Goal: Task Accomplishment & Management: Use online tool/utility

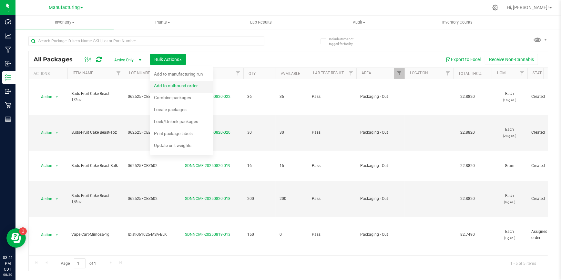
click at [189, 87] on span "Add to outbound order" at bounding box center [176, 85] width 44 height 5
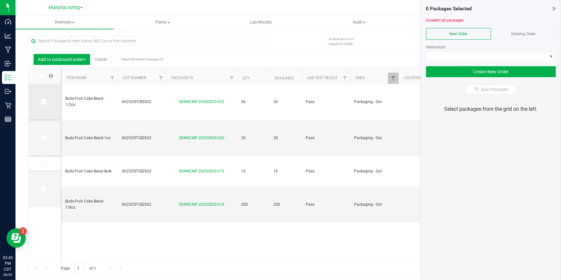
click at [42, 102] on icon at bounding box center [43, 102] width 4 height 0
click at [0, 0] on input "checkbox" at bounding box center [0, 0] width 0 height 0
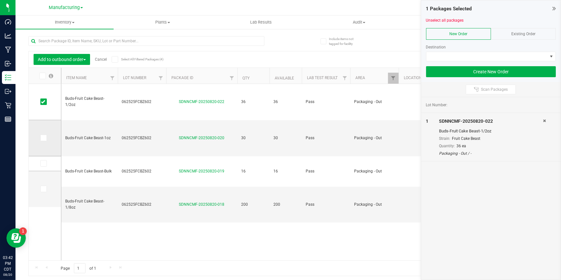
click at [48, 138] on label at bounding box center [44, 138] width 9 height 6
click at [0, 0] on input "checkbox" at bounding box center [0, 0] width 0 height 0
click at [42, 163] on icon at bounding box center [43, 163] width 4 height 0
click at [0, 0] on input "checkbox" at bounding box center [0, 0] width 0 height 0
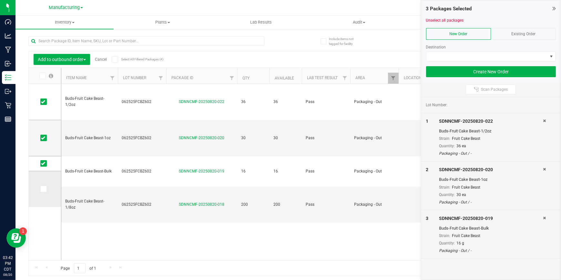
click at [43, 189] on icon at bounding box center [43, 189] width 4 height 0
click at [0, 0] on input "checkbox" at bounding box center [0, 0] width 0 height 0
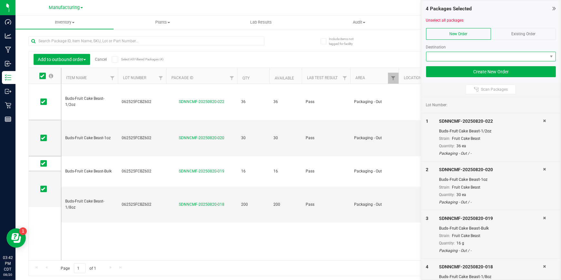
click at [531, 56] on span at bounding box center [486, 56] width 121 height 9
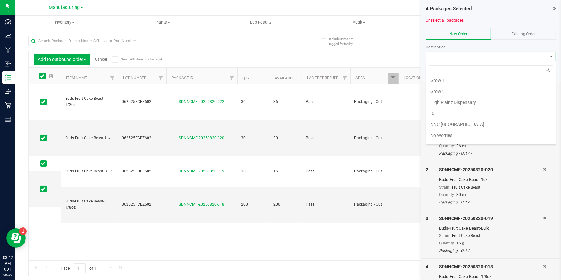
scroll to position [99, 0]
click at [436, 125] on li "Retail" at bounding box center [490, 127] width 129 height 11
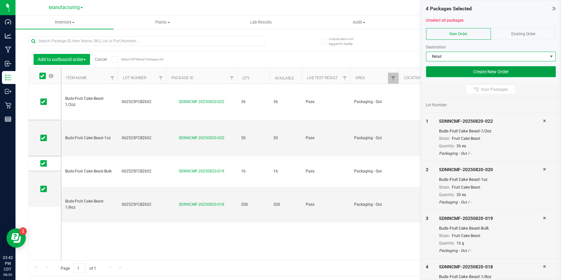
click at [521, 72] on button "Create New Order" at bounding box center [491, 71] width 130 height 11
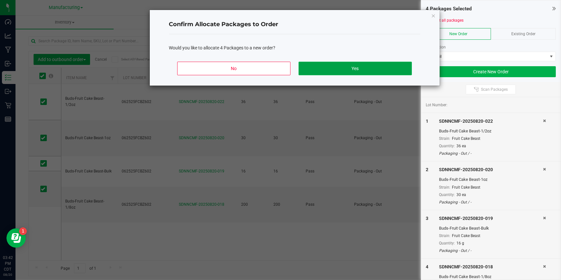
click at [368, 68] on button "Yes" at bounding box center [354, 69] width 113 height 14
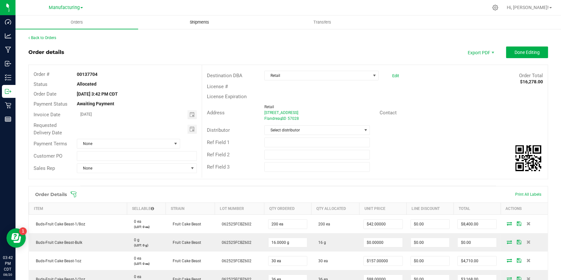
click at [203, 23] on span "Shipments" at bounding box center [199, 22] width 37 height 6
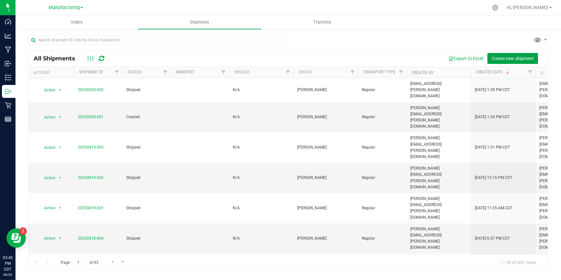
click at [513, 60] on span "Create new shipment" at bounding box center [512, 58] width 42 height 5
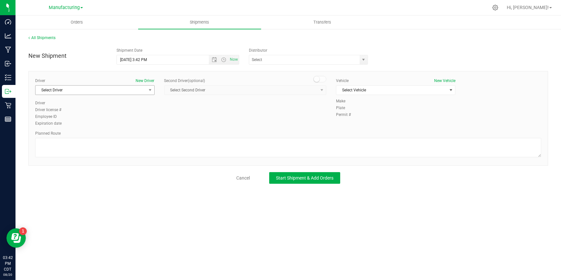
click at [142, 88] on span "Select Driver" at bounding box center [90, 89] width 111 height 9
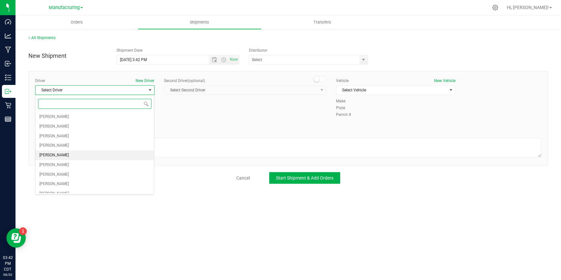
click at [62, 153] on span "Sophia Julson" at bounding box center [53, 155] width 29 height 8
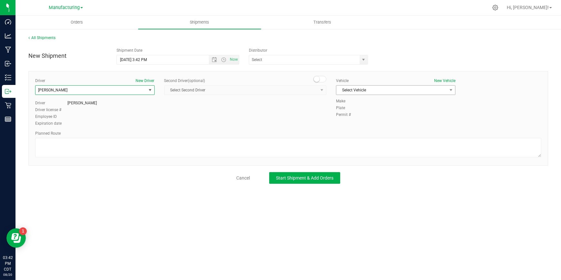
click at [406, 87] on span "Select Vehicle" at bounding box center [391, 89] width 111 height 9
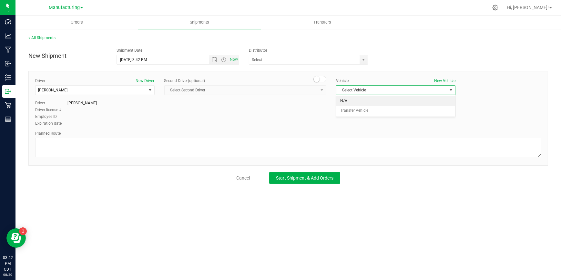
click at [344, 100] on li "N/A" at bounding box center [395, 101] width 119 height 10
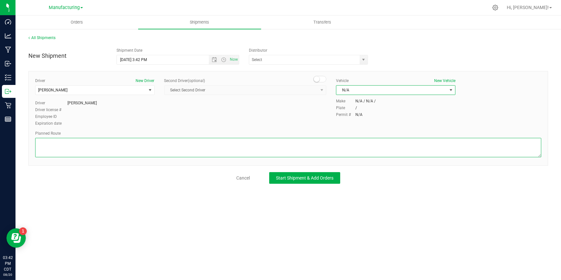
click at [129, 143] on textarea at bounding box center [288, 147] width 506 height 19
click at [362, 60] on span "select" at bounding box center [363, 59] width 5 height 5
type textarea "Packaging to Stock Room"
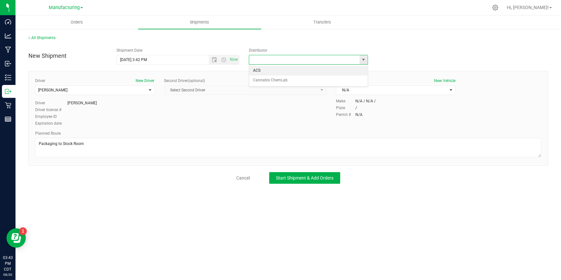
click at [362, 60] on span "select" at bounding box center [363, 59] width 5 height 5
click at [307, 178] on span "Start Shipment & Add Orders" at bounding box center [304, 177] width 57 height 5
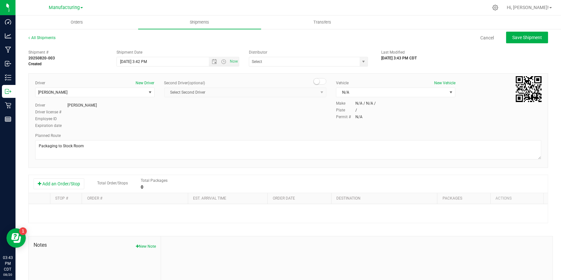
click at [510, 63] on div "Shipment # 20250820-003 Created Shipment Date 8/20/2025 3:42 PM Now Distributor…" at bounding box center [288, 56] width 529 height 20
click at [509, 40] on button "Save Shipment" at bounding box center [527, 38] width 42 height 12
type input "8/20/2025 8:42 PM"
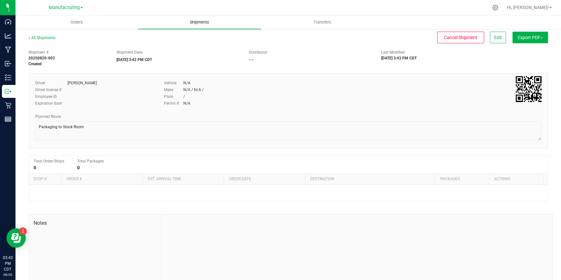
click at [200, 20] on span "Shipments" at bounding box center [199, 22] width 37 height 6
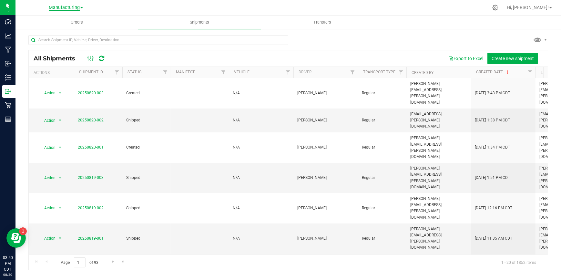
click at [78, 7] on span "Manufacturing" at bounding box center [64, 8] width 31 height 6
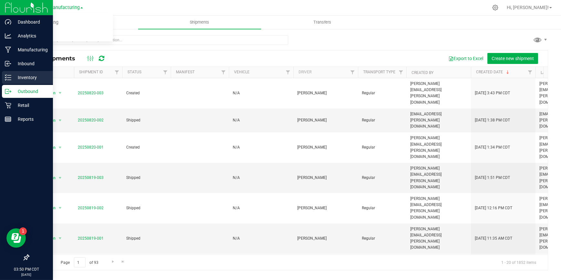
click at [9, 76] on icon at bounding box center [8, 77] width 6 height 6
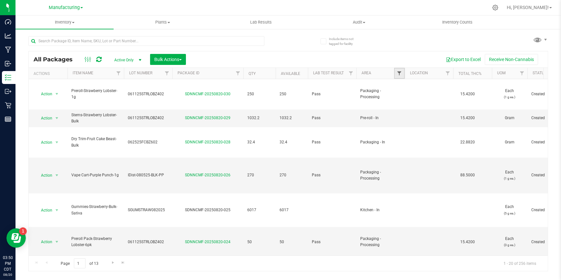
drag, startPoint x: 390, startPoint y: 71, endPoint x: 399, endPoint y: 73, distance: 8.9
click at [399, 73] on span "Filter" at bounding box center [398, 73] width 5 height 5
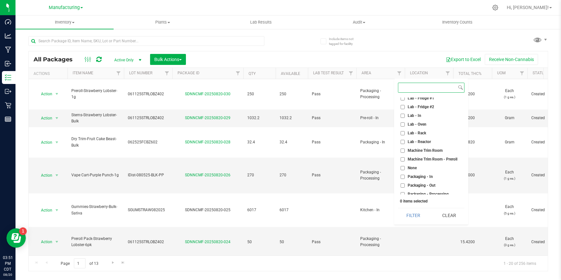
scroll to position [117, 0]
click at [402, 175] on input "Packaging - Out" at bounding box center [402, 175] width 4 height 4
checkbox input "true"
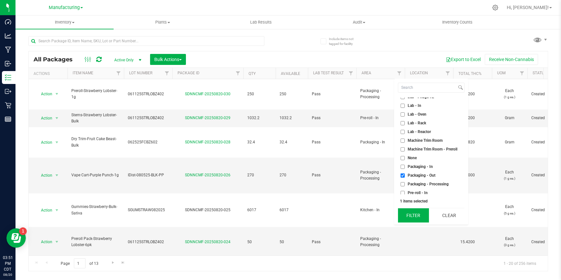
click at [412, 216] on button "Filter" at bounding box center [413, 215] width 31 height 14
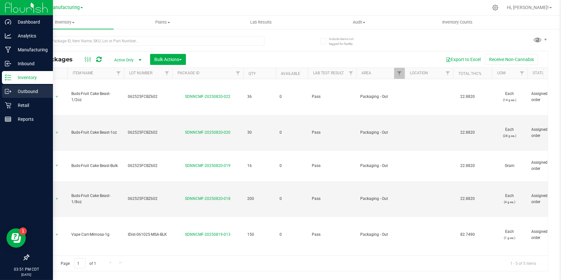
click at [24, 88] on p "Outbound" at bounding box center [30, 91] width 39 height 8
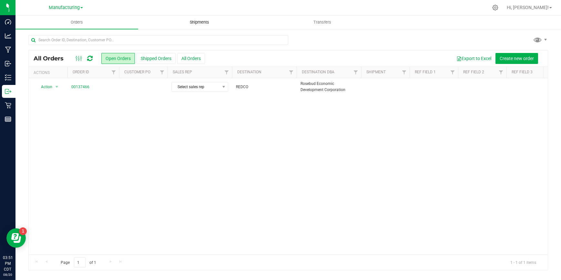
click at [195, 21] on span "Shipments" at bounding box center [199, 22] width 37 height 6
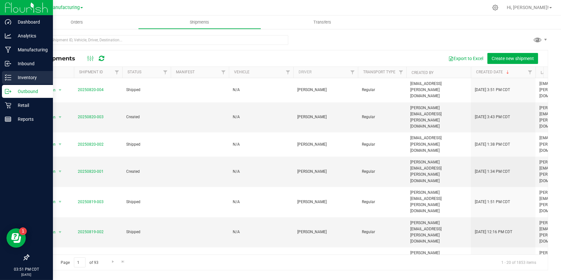
click at [25, 76] on p "Inventory" at bounding box center [30, 78] width 39 height 8
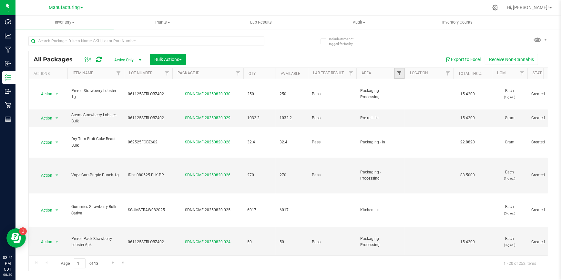
click at [397, 74] on span "Filter" at bounding box center [398, 73] width 5 height 5
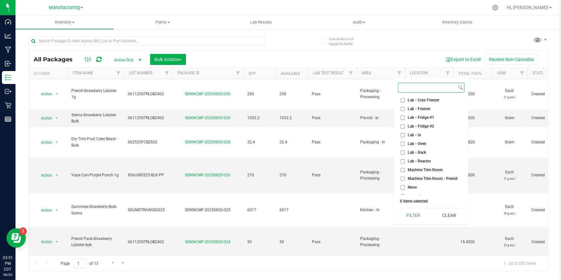
scroll to position [146, 0]
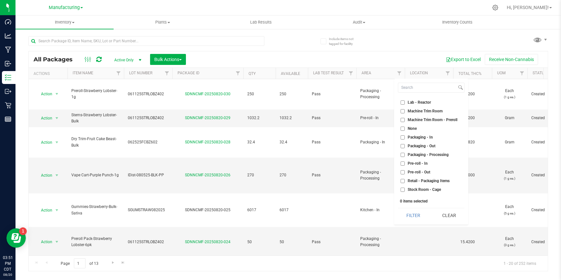
click at [402, 146] on input "Packaging - Out" at bounding box center [402, 146] width 4 height 4
checkbox input "true"
click at [413, 215] on button "Filter" at bounding box center [413, 215] width 31 height 14
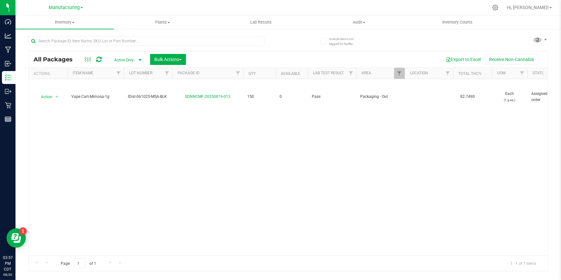
click at [216, 190] on div "Action Action Edit attributes Global inventory Locate package Package audit log…" at bounding box center [288, 167] width 519 height 176
click at [542, 9] on span "Hi, [PERSON_NAME]!" at bounding box center [527, 7] width 42 height 5
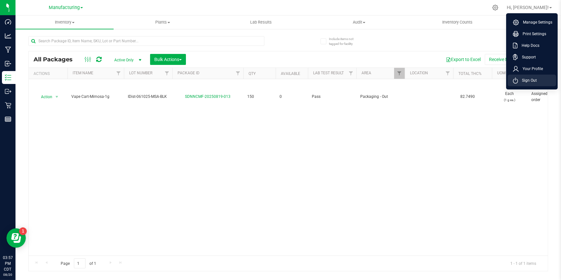
click at [529, 81] on span "Sign Out" at bounding box center [527, 80] width 19 height 6
